Goal: Information Seeking & Learning: Learn about a topic

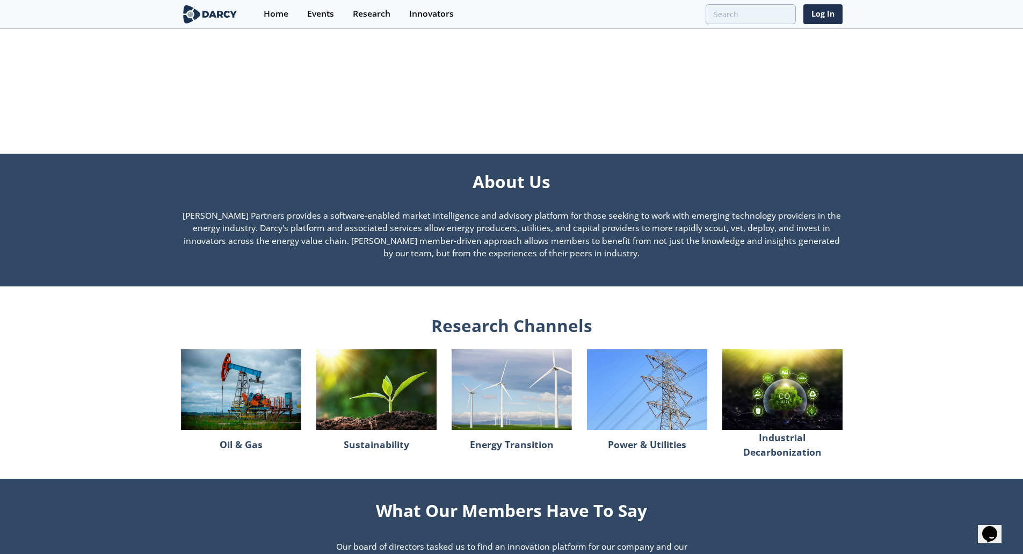
scroll to position [649, 0]
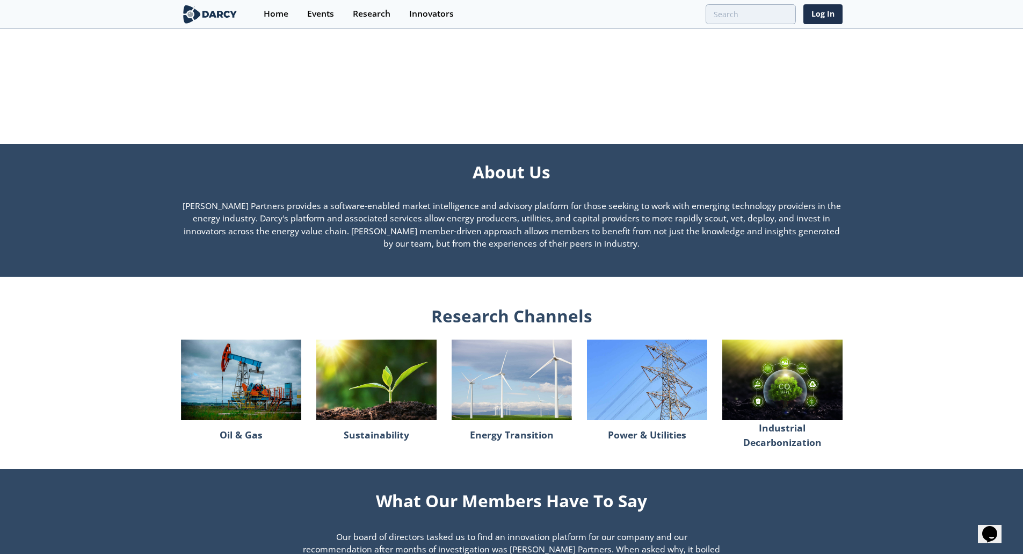
click at [654, 396] on img at bounding box center [647, 379] width 120 height 80
click at [654, 436] on p "Power & Utilities" at bounding box center [647, 435] width 78 height 23
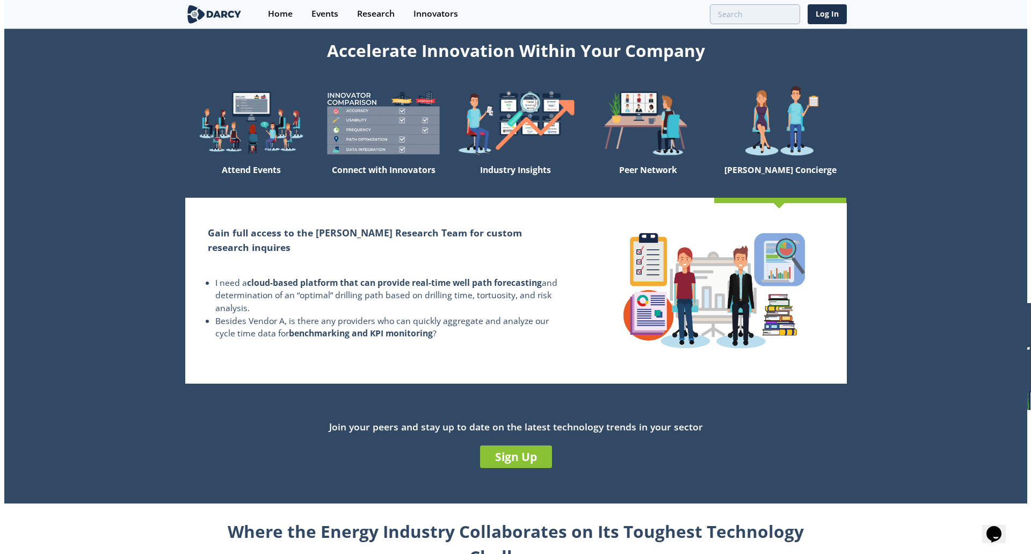
scroll to position [0, 0]
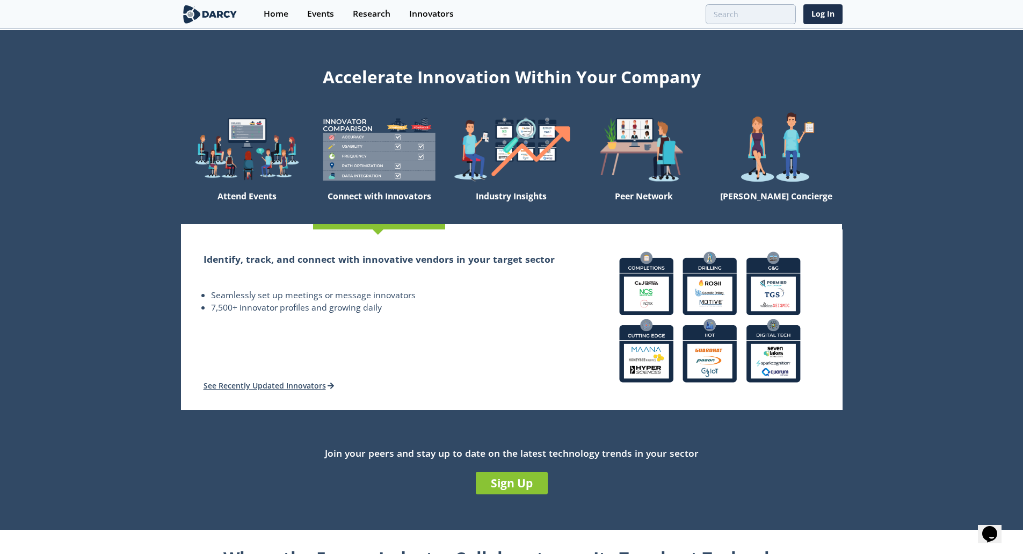
click at [357, 145] on img at bounding box center [379, 149] width 132 height 75
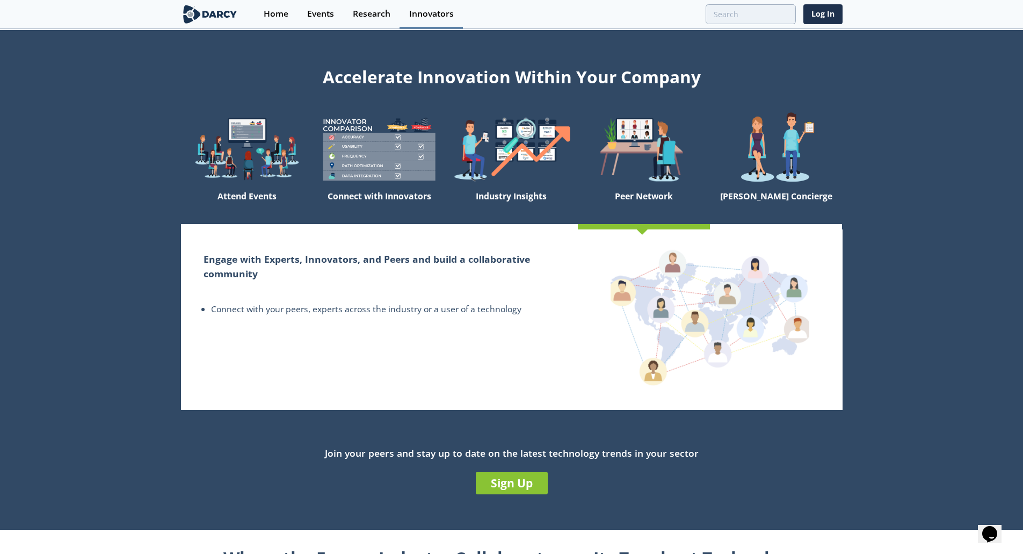
click at [425, 14] on div "Innovators" at bounding box center [431, 14] width 45 height 9
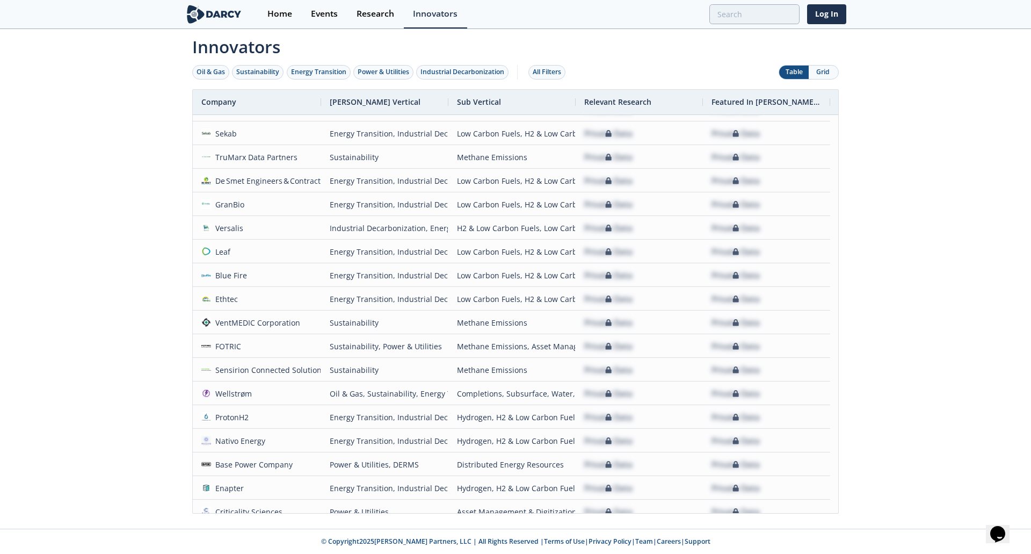
scroll to position [303, 0]
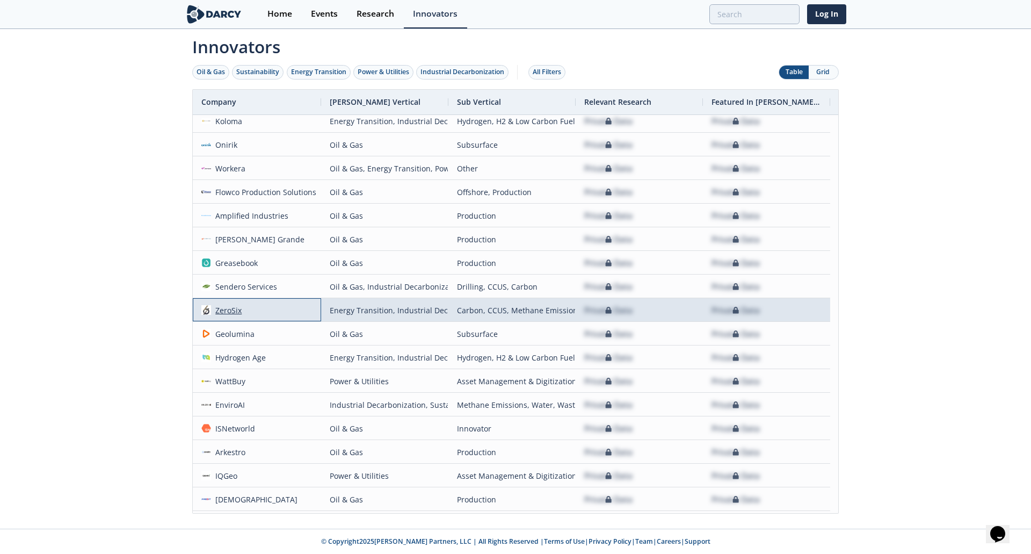
click at [220, 311] on div "ZeroSix" at bounding box center [226, 310] width 31 height 23
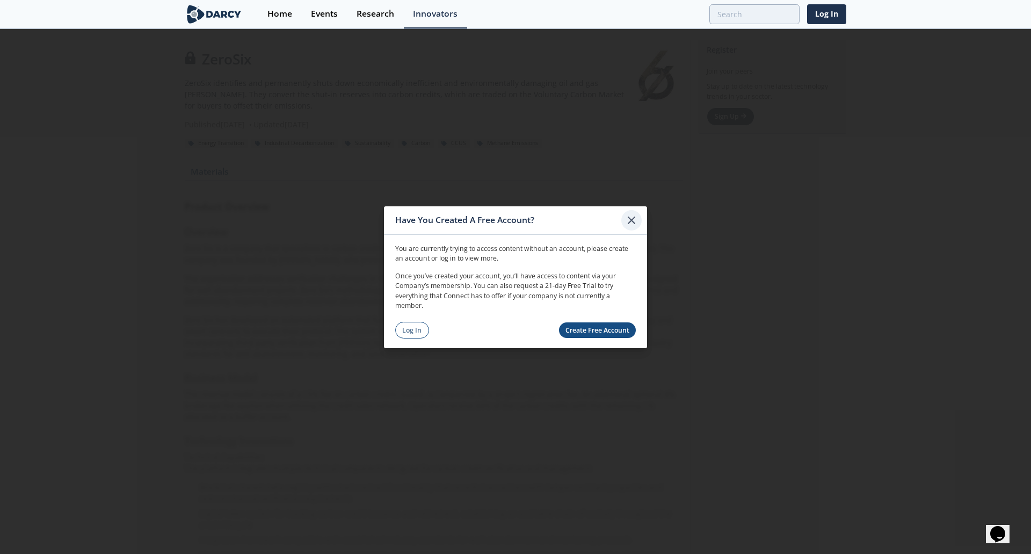
click at [630, 223] on icon at bounding box center [631, 219] width 13 height 13
